Goal: Information Seeking & Learning: Check status

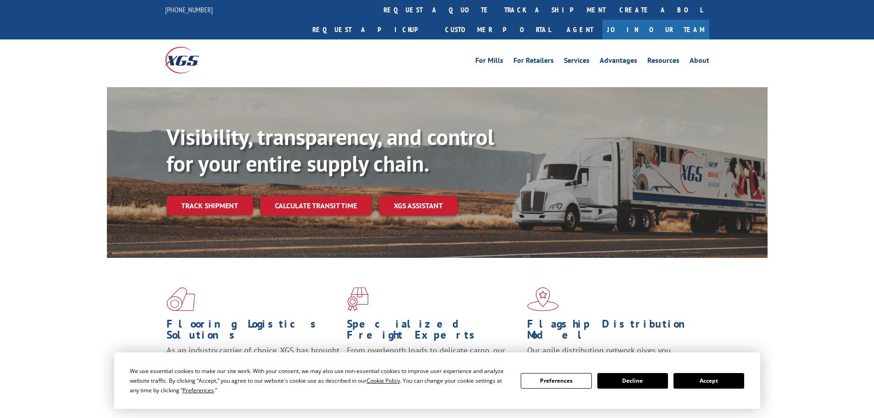
click at [410, 39] on div "For [PERSON_NAME] For Retailers Services Advantages Resources About For [PERSON…" at bounding box center [437, 59] width 544 height 41
click at [497, 12] on link "track a shipment" at bounding box center [554, 10] width 115 height 20
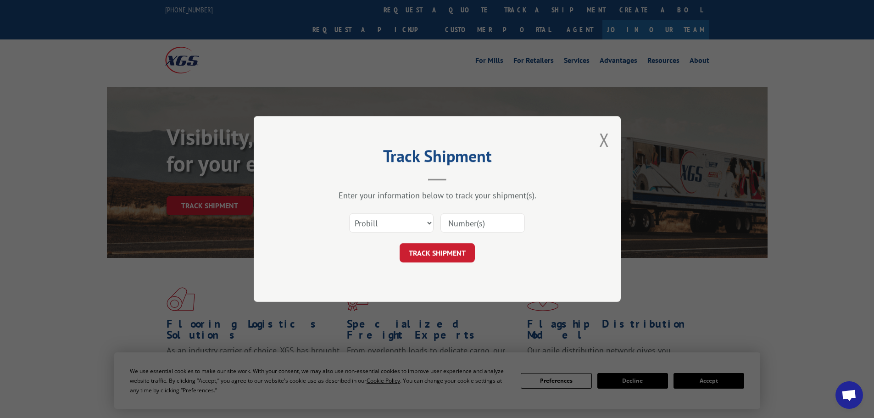
click at [513, 222] on input at bounding box center [483, 222] width 84 height 19
paste input "17481474"
type input "17481474"
click at [461, 255] on button "TRACK SHIPMENT" at bounding box center [437, 252] width 75 height 19
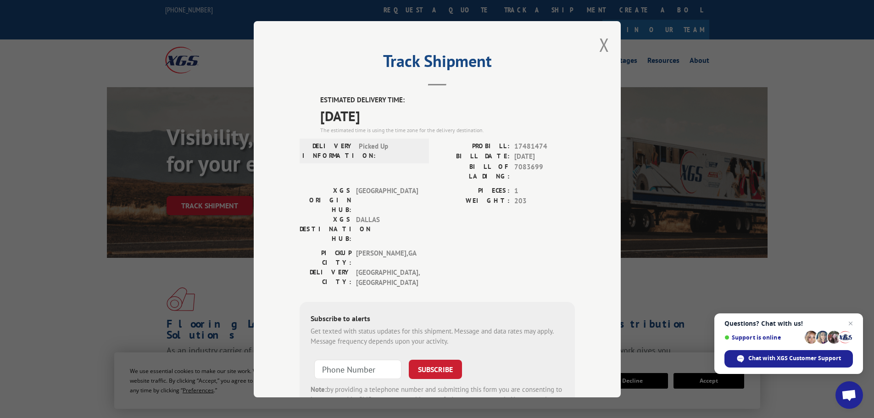
drag, startPoint x: 316, startPoint y: 117, endPoint x: 395, endPoint y: 122, distance: 79.1
click at [395, 122] on div "ESTIMATED DELIVERY TIME: [DATE] The estimated time is using the time zone for t…" at bounding box center [437, 260] width 275 height 331
copy span "[DATE]"
